Goal: Task Accomplishment & Management: Manage account settings

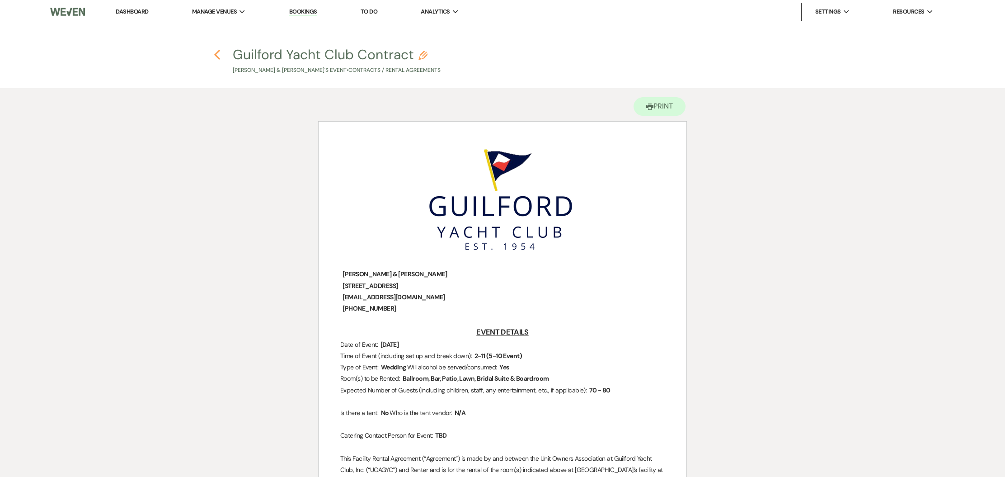
click at [218, 58] on use "button" at bounding box center [217, 55] width 6 height 10
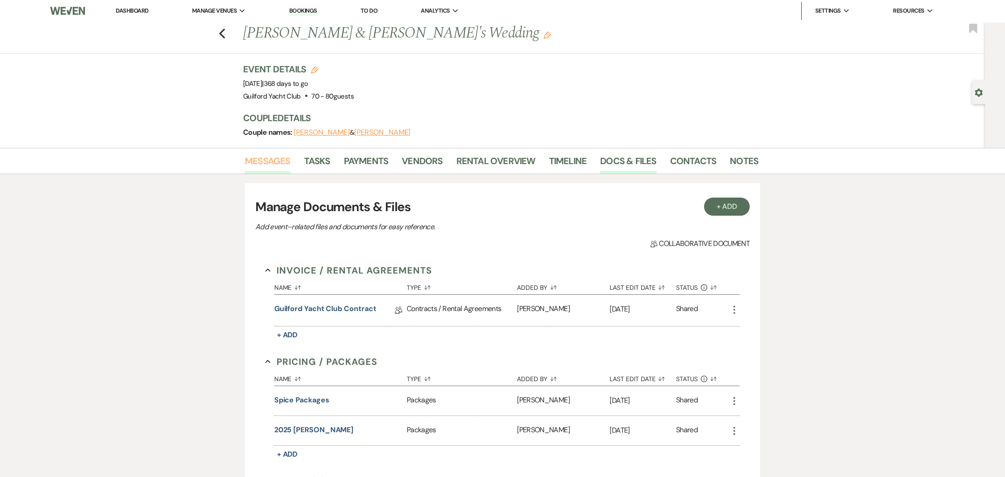
click at [280, 162] on link "Messages" at bounding box center [268, 164] width 46 height 20
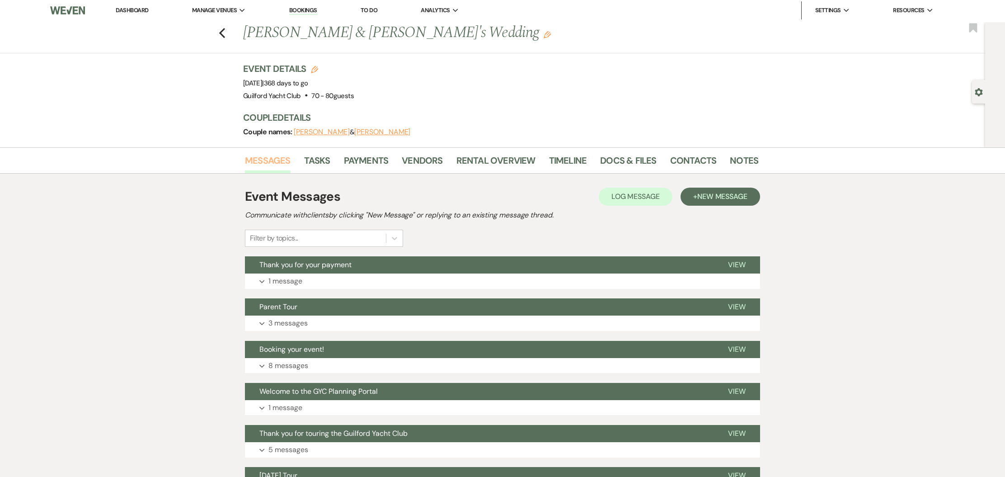
scroll to position [137, 0]
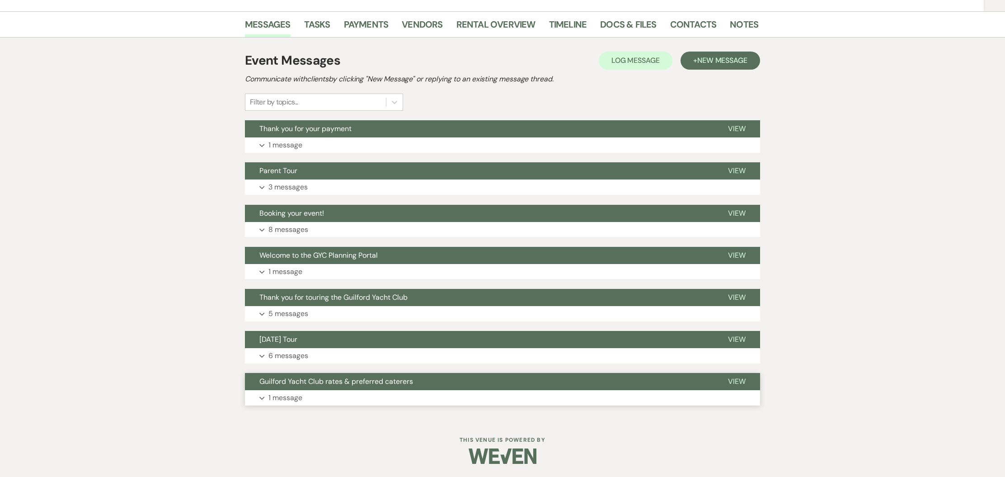
click at [739, 377] on span "View" at bounding box center [737, 381] width 18 height 9
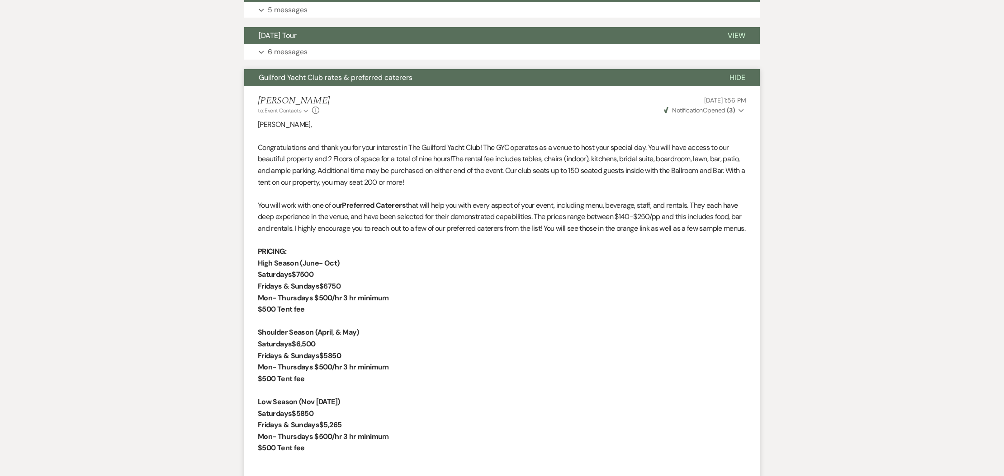
scroll to position [357, 0]
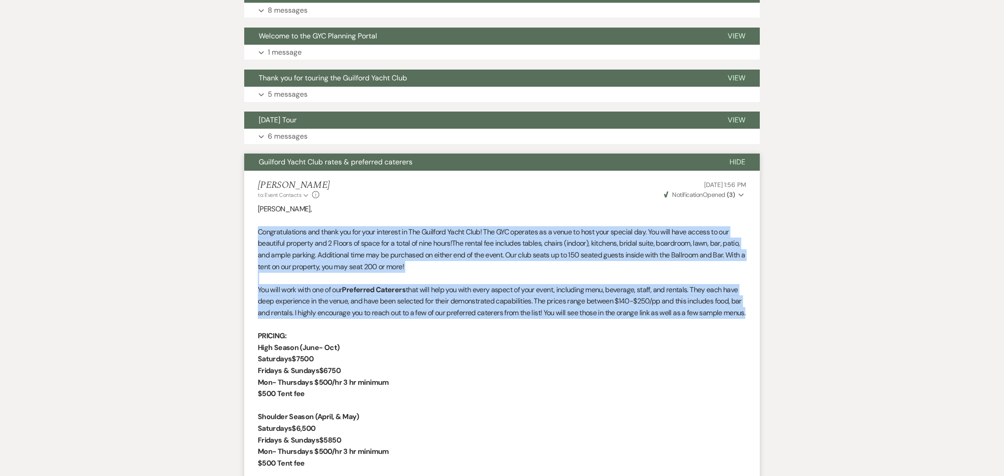
drag, startPoint x: 288, startPoint y: 323, endPoint x: 255, endPoint y: 228, distance: 99.9
click at [255, 228] on li "[PERSON_NAME] to: Event Contacts Expand Info [DATE] 1:56 PM Weven Check Notific…" at bounding box center [501, 445] width 515 height 549
copy div "Congratulations and thank you for your interest in The Guilford Yacht Club! The…"
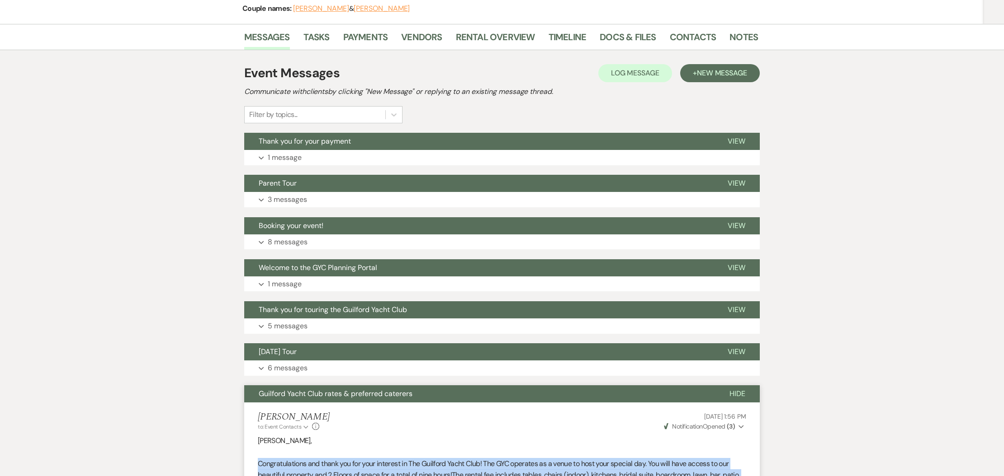
scroll to position [0, 0]
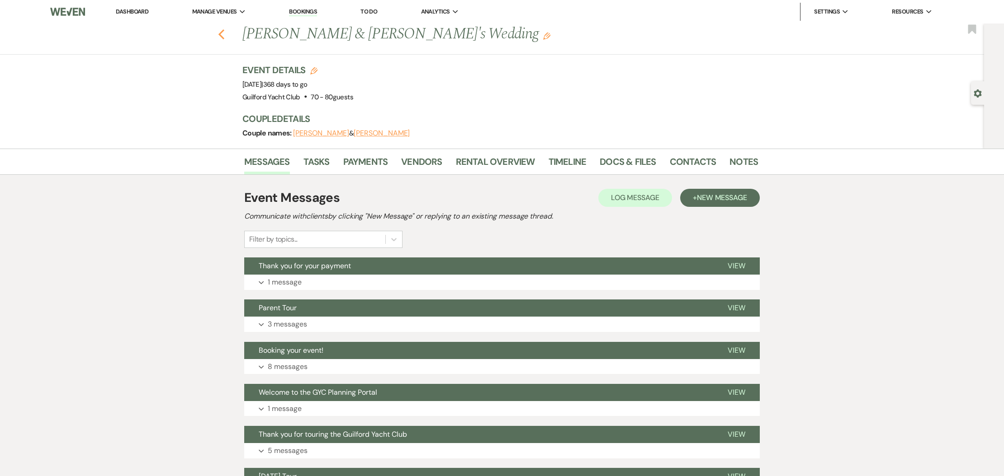
click at [220, 35] on use "button" at bounding box center [221, 34] width 6 height 10
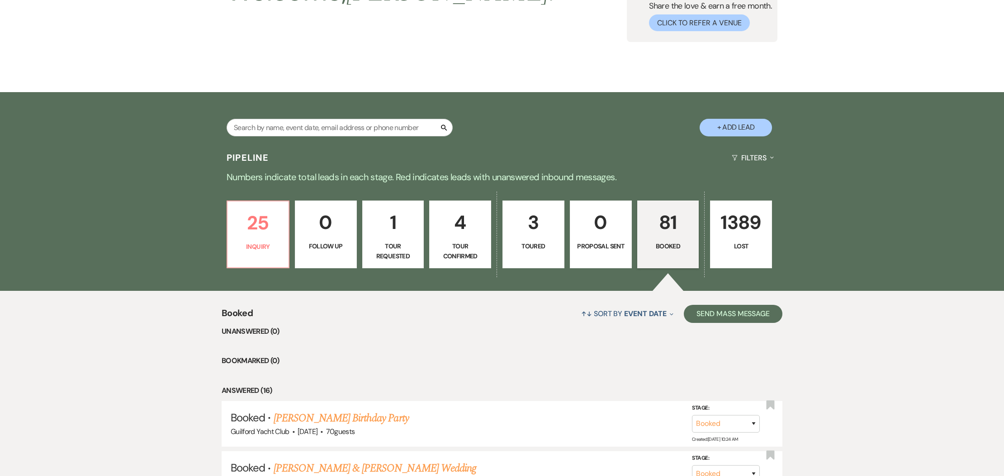
scroll to position [99, 0]
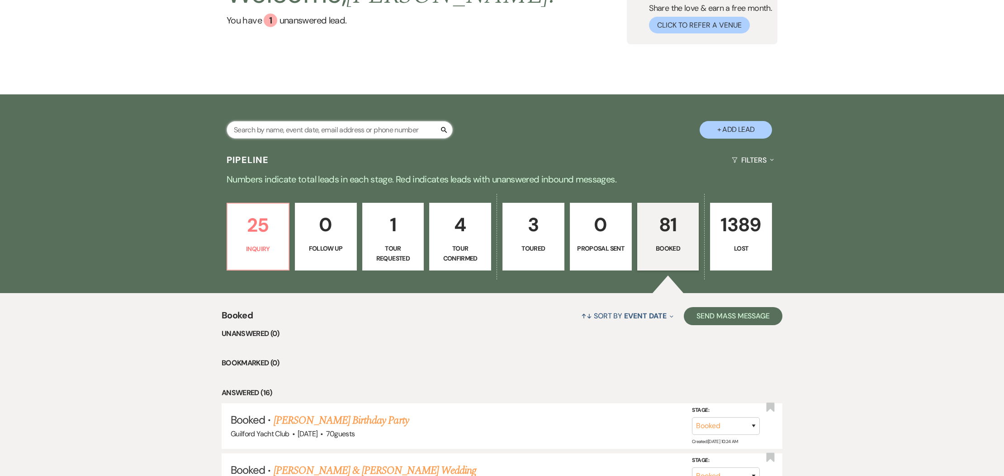
click at [273, 126] on input "text" at bounding box center [339, 130] width 226 height 18
type input "[PERSON_NAME]"
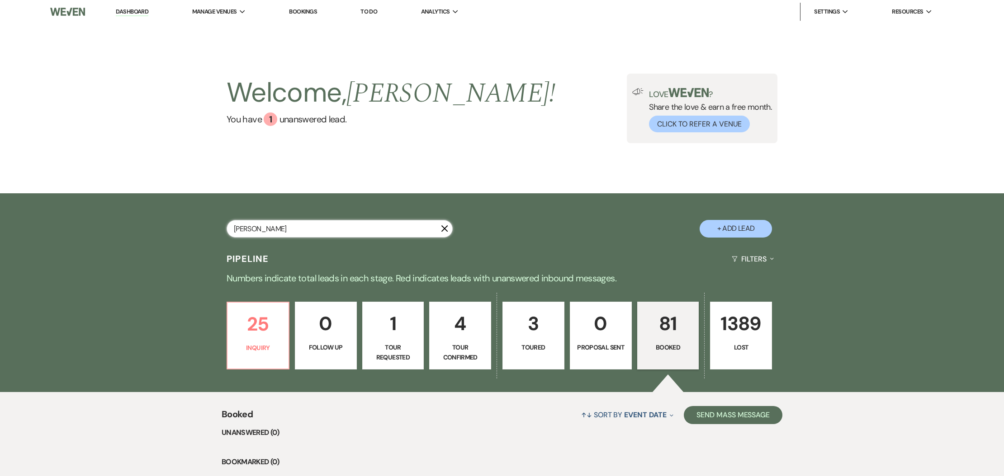
select select "8"
select select "5"
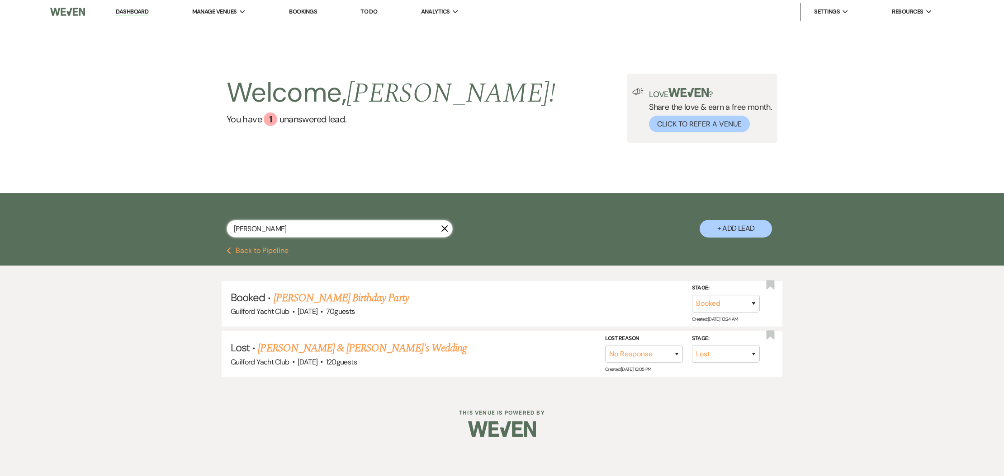
type input "[PERSON_NAME]"
click at [226, 28] on li "Guilford Yacht Club" at bounding box center [237, 29] width 81 height 9
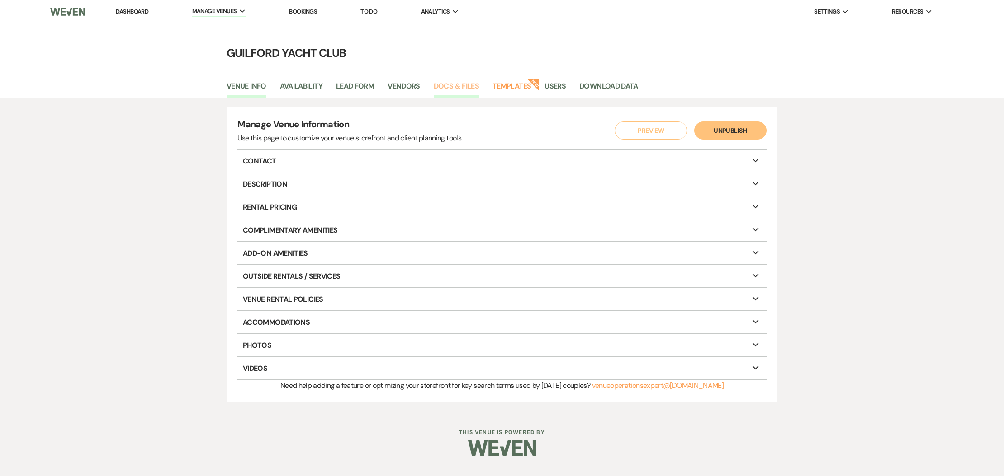
click at [456, 85] on link "Docs & Files" at bounding box center [456, 88] width 45 height 17
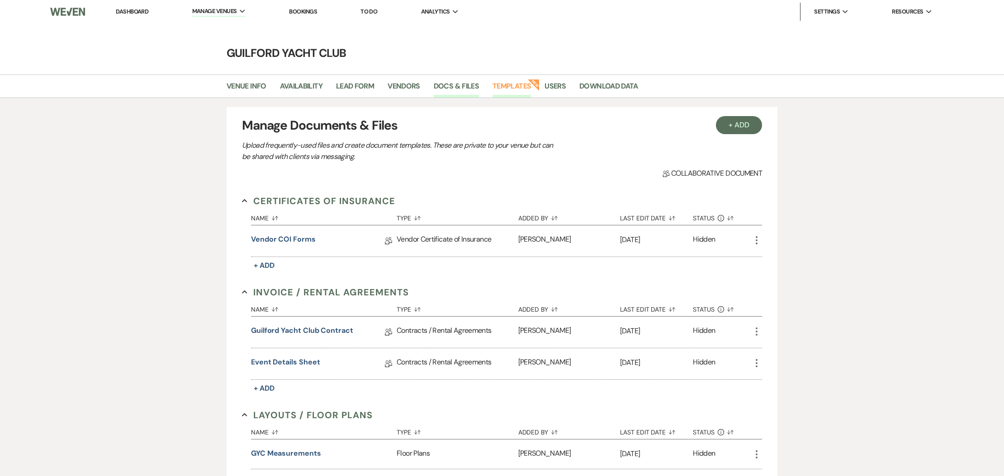
click at [511, 87] on link "Templates" at bounding box center [511, 88] width 38 height 17
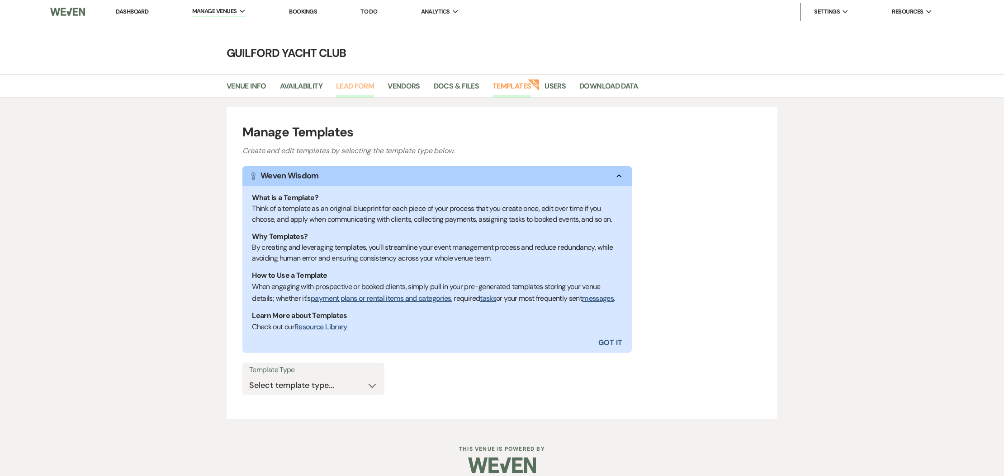
click at [358, 85] on link "Lead Form" at bounding box center [355, 88] width 38 height 17
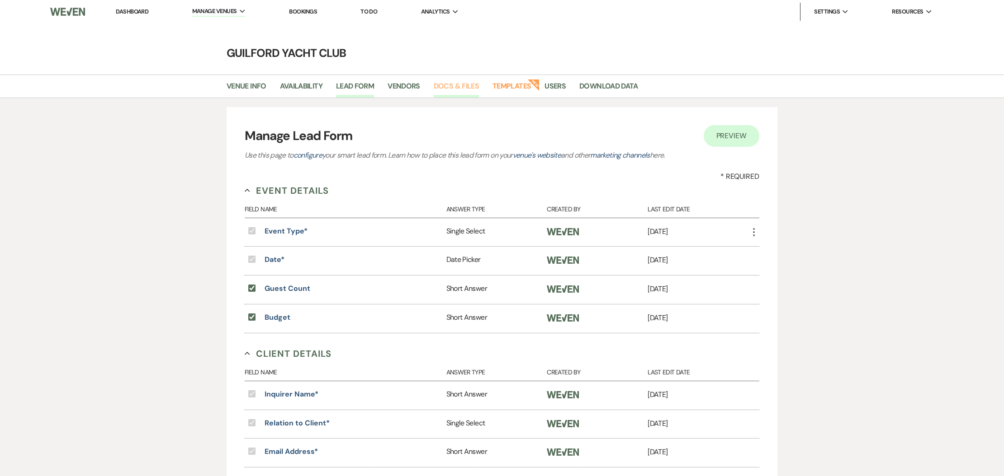
click at [436, 85] on link "Docs & Files" at bounding box center [456, 88] width 45 height 17
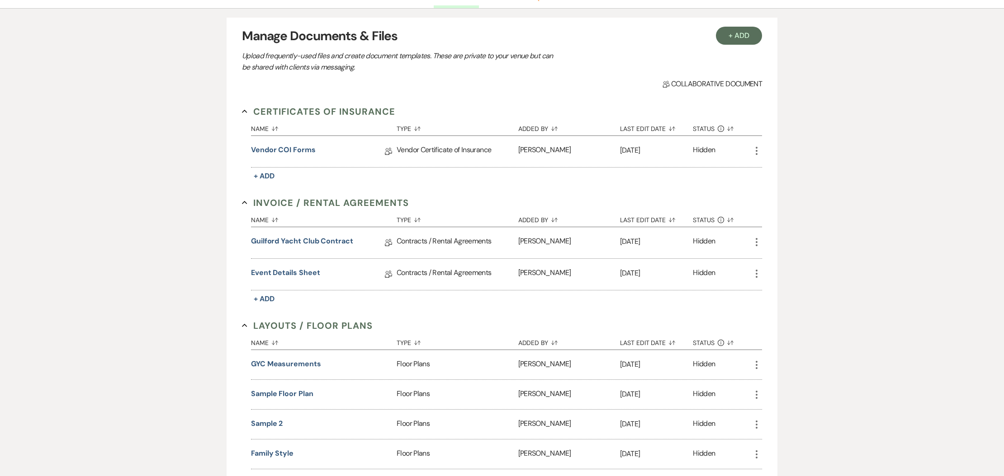
scroll to position [143, 0]
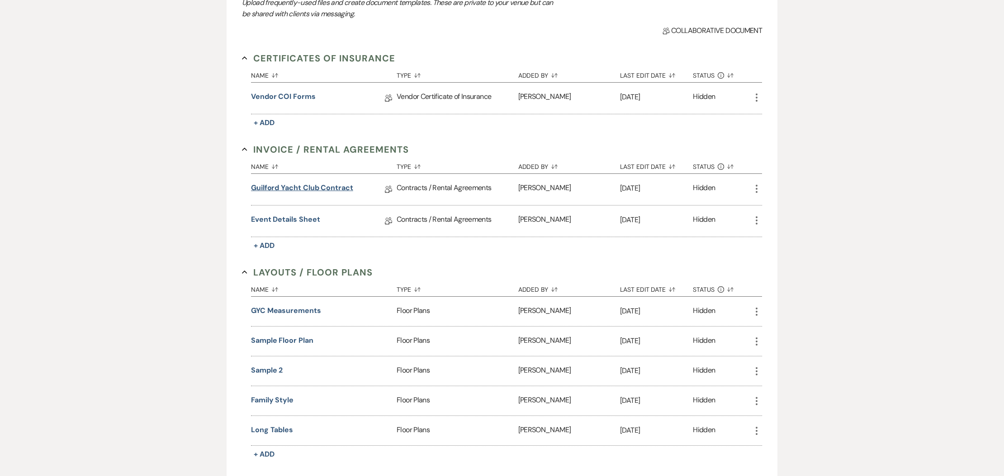
click at [306, 189] on link "Guilford Yacht Club Contract" at bounding box center [302, 190] width 102 height 14
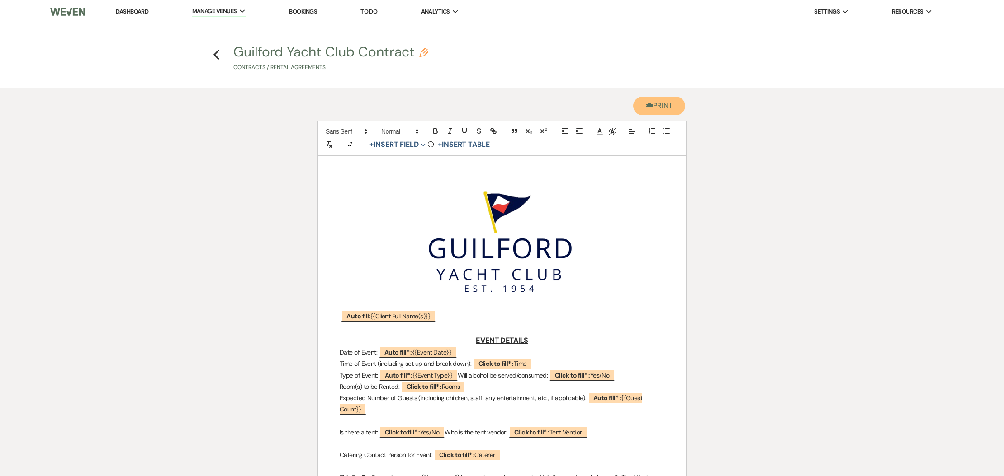
click at [660, 107] on button "Printer Print" at bounding box center [659, 106] width 52 height 19
click at [654, 102] on button "Printer Print" at bounding box center [659, 106] width 52 height 19
